Goal: Task Accomplishment & Management: Use online tool/utility

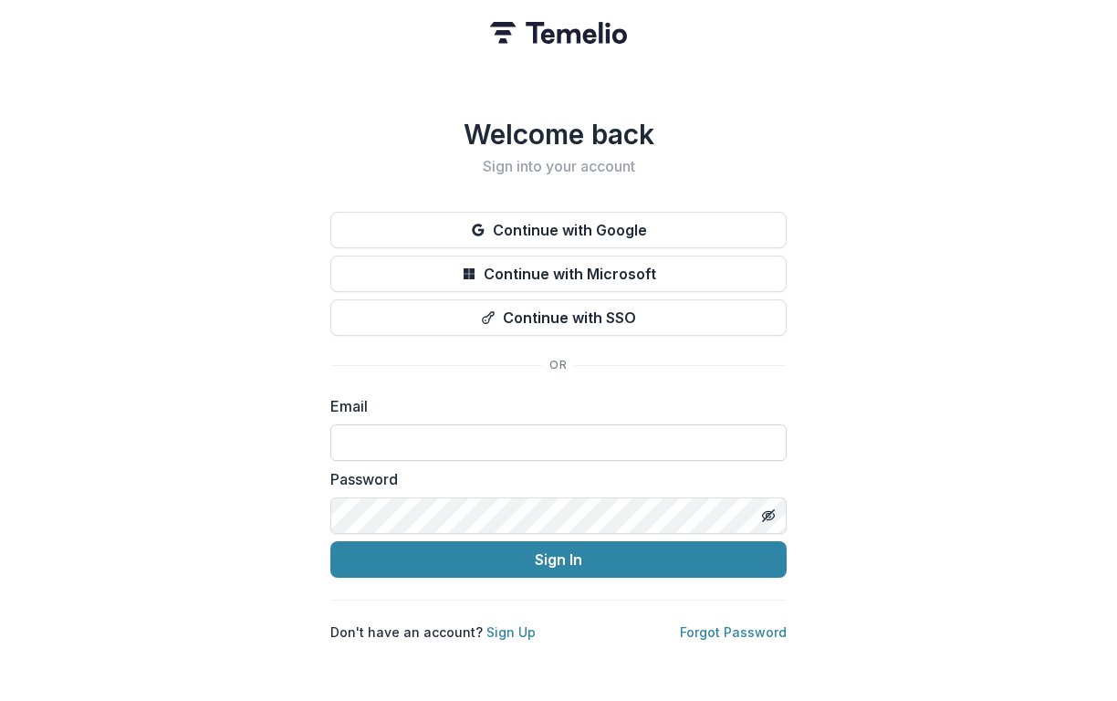
click at [368, 427] on input at bounding box center [558, 442] width 456 height 37
type input "**********"
click at [330, 541] on button "Sign In" at bounding box center [558, 559] width 456 height 37
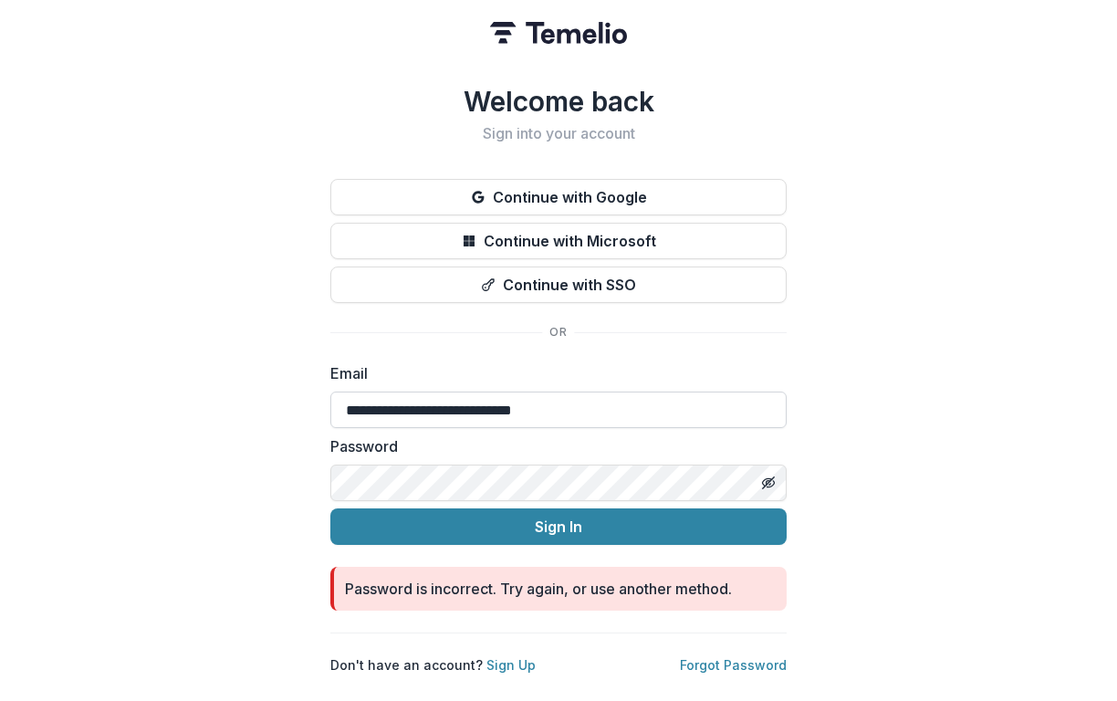
click at [330, 508] on button "Sign In" at bounding box center [558, 526] width 456 height 37
